Goal: Task Accomplishment & Management: Manage account settings

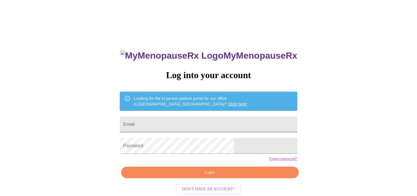
click at [182, 120] on input "Email" at bounding box center [208, 125] width 177 height 16
type input "scantu"
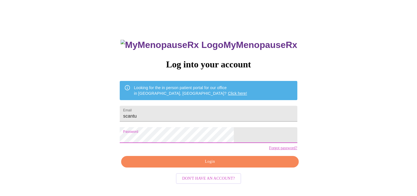
click at [208, 165] on span "Login" at bounding box center [210, 161] width 164 height 7
click at [210, 165] on span "Login" at bounding box center [210, 161] width 164 height 7
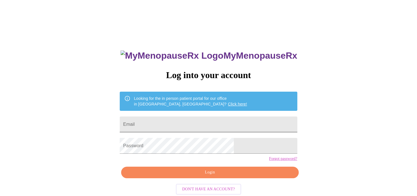
scroll to position [11, 0]
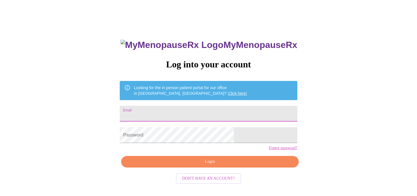
click at [178, 111] on input "Email" at bounding box center [208, 114] width 177 height 16
type input "[EMAIL_ADDRESS][DOMAIN_NAME]"
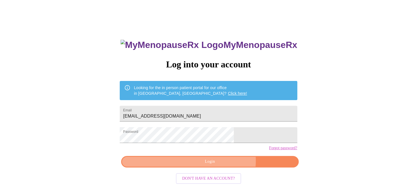
click at [220, 165] on span "Login" at bounding box center [210, 161] width 164 height 7
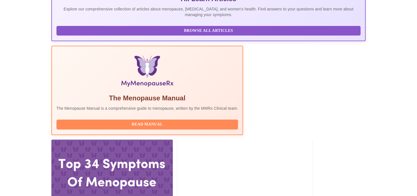
scroll to position [141, 0]
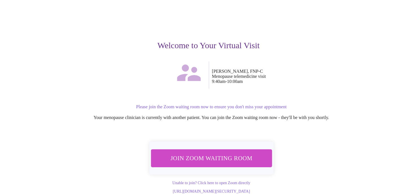
scroll to position [40, 0]
click at [215, 153] on span "Join Zoom Waiting Room" at bounding box center [211, 158] width 106 height 10
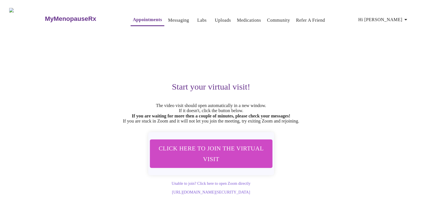
scroll to position [0, 0]
